Goal: Register for event/course

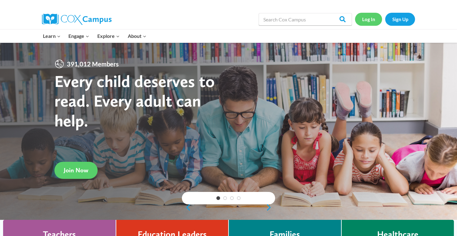
click at [371, 21] on link "Log In" at bounding box center [368, 19] width 27 height 13
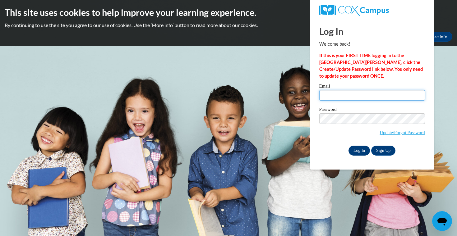
type input "sreed@mtsd.k12.wi.us"
click at [363, 152] on input "Log In" at bounding box center [360, 151] width 22 height 10
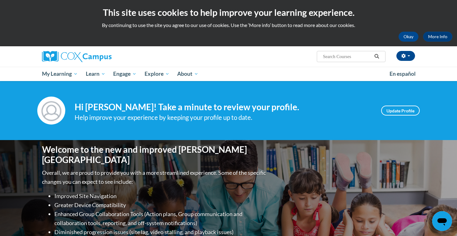
click at [343, 56] on input "Search..." at bounding box center [347, 56] width 50 height 7
type input "vocab"
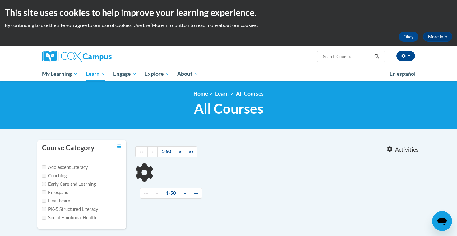
type input "vocab"
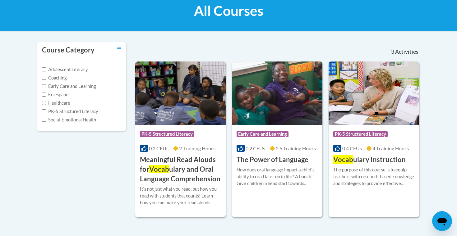
scroll to position [92, 0]
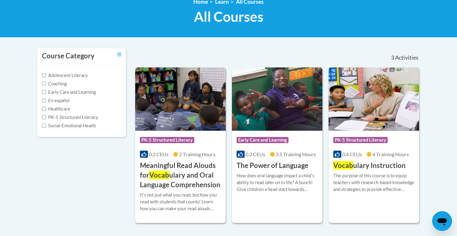
click at [358, 103] on img at bounding box center [374, 98] width 90 height 63
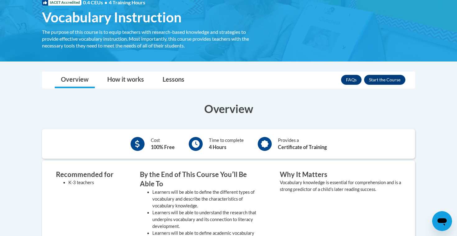
scroll to position [102, 0]
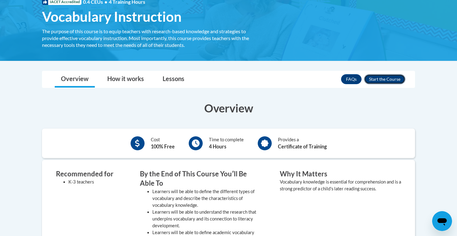
click at [396, 79] on button "Enroll" at bounding box center [384, 79] width 41 height 10
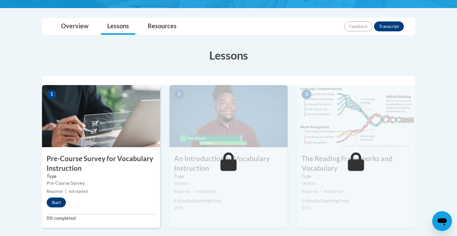
scroll to position [136, 0]
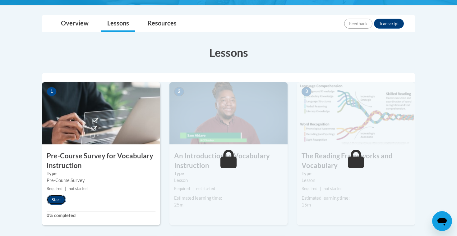
click at [55, 199] on button "Start" at bounding box center [56, 200] width 19 height 10
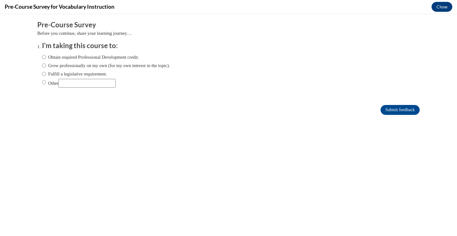
scroll to position [0, 0]
click at [43, 72] on input "Fulfill a legislative requirement." at bounding box center [44, 74] width 4 height 7
radio input "true"
click at [383, 107] on input "Submit feedback" at bounding box center [400, 110] width 39 height 10
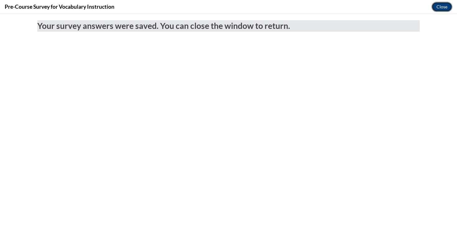
click at [441, 6] on button "Close" at bounding box center [442, 7] width 21 height 10
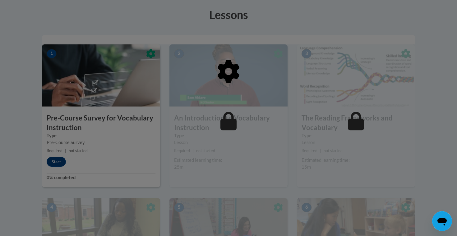
scroll to position [178, 0]
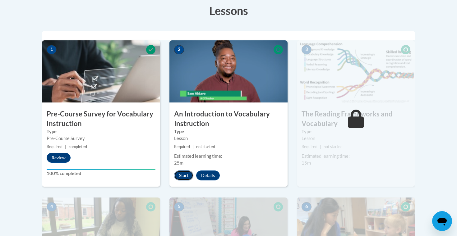
click at [183, 175] on button "Start" at bounding box center [183, 176] width 19 height 10
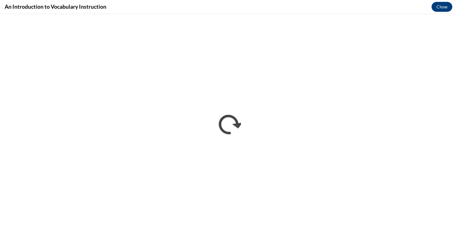
scroll to position [0, 0]
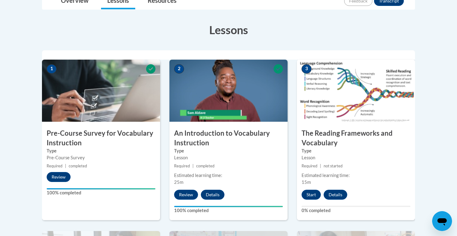
scroll to position [147, 0]
